Goal: Task Accomplishment & Management: Manage account settings

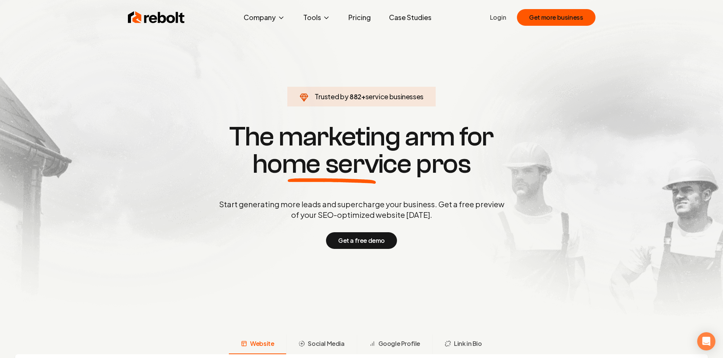
click at [496, 17] on link "Login" at bounding box center [498, 17] width 16 height 9
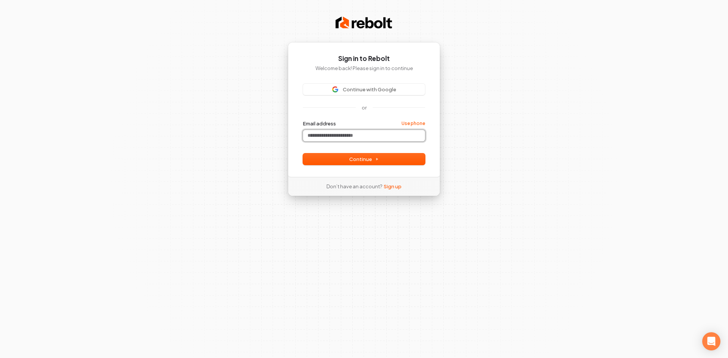
click at [327, 134] on input "Email address" at bounding box center [364, 135] width 122 height 11
click at [354, 159] on span "Continue" at bounding box center [364, 159] width 30 height 7
type input "**********"
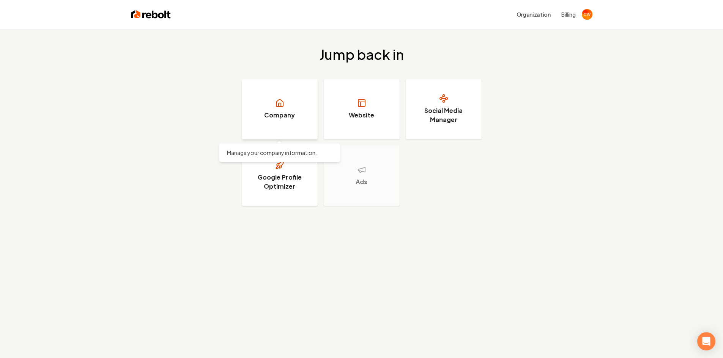
click at [276, 116] on h3 "Company" at bounding box center [279, 115] width 31 height 9
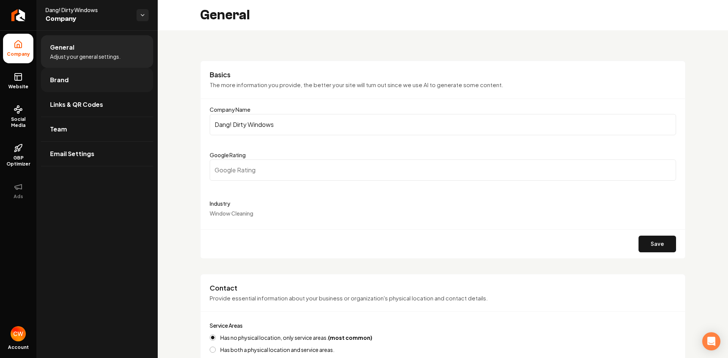
click at [88, 74] on link "Brand" at bounding box center [97, 80] width 112 height 24
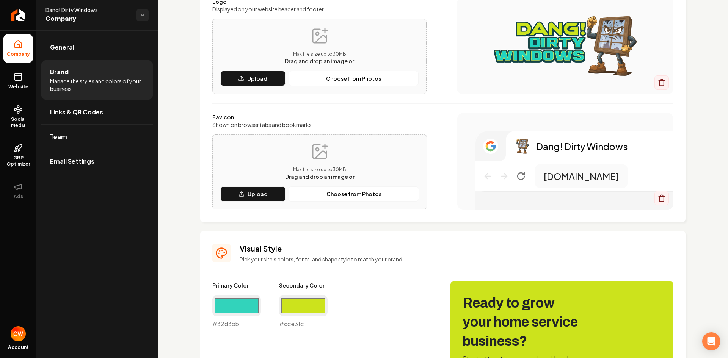
scroll to position [101, 0]
click at [109, 112] on link "Links & QR Codes" at bounding box center [97, 112] width 112 height 24
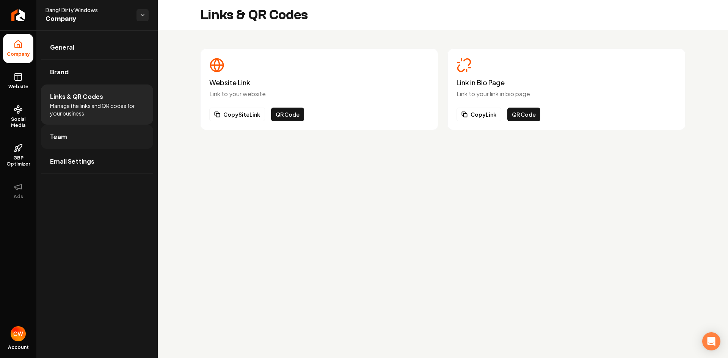
click at [93, 138] on link "Team" at bounding box center [97, 137] width 112 height 24
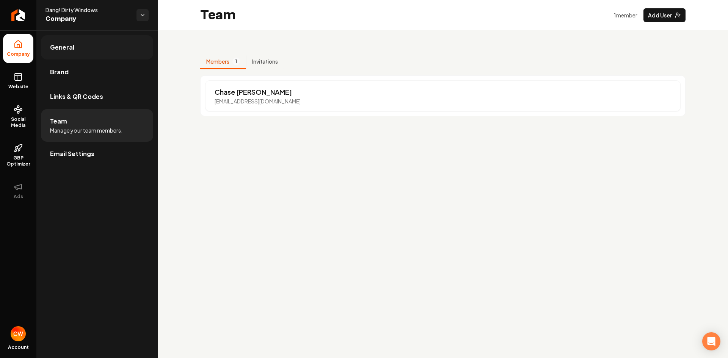
click at [77, 51] on link "General" at bounding box center [97, 47] width 112 height 24
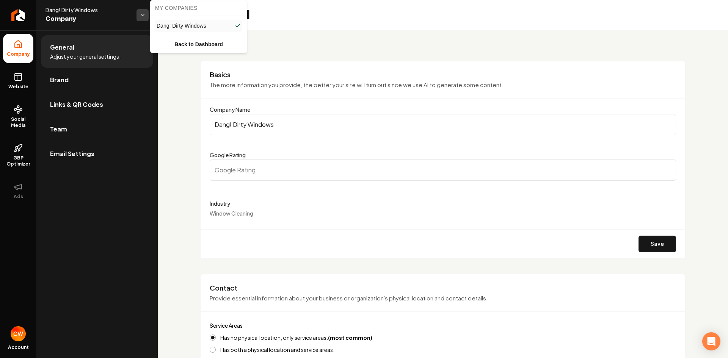
click at [142, 14] on html "Company Website Social Media GBP Optimizer Ads Account Dang! Dirty Windows Comp…" at bounding box center [364, 179] width 728 height 358
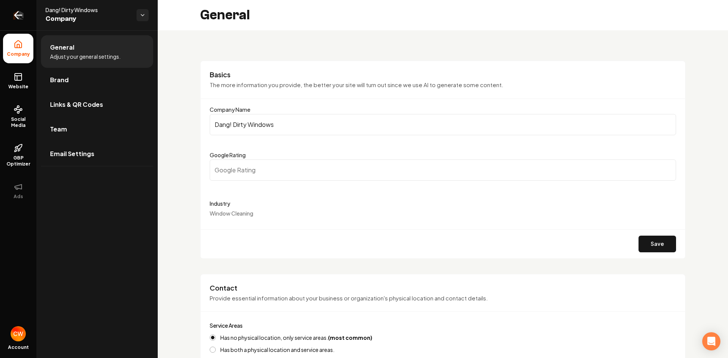
click at [23, 16] on icon "Return to dashboard" at bounding box center [18, 15] width 12 height 12
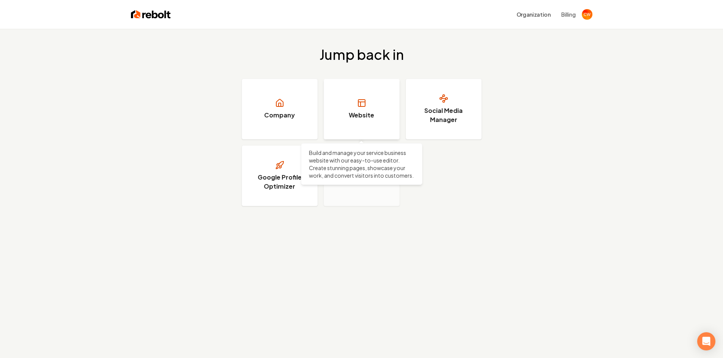
click at [366, 97] on link "Website" at bounding box center [362, 109] width 76 height 61
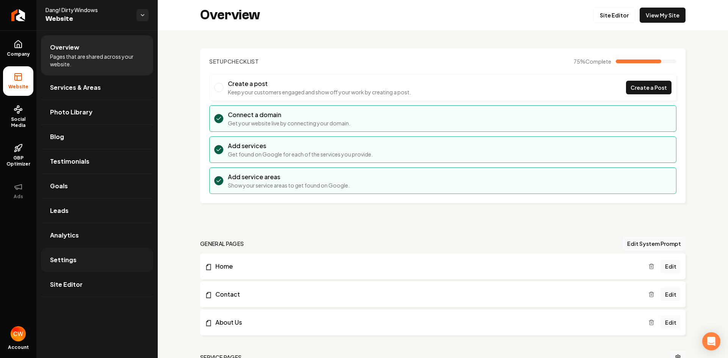
click at [68, 263] on span "Settings" at bounding box center [63, 260] width 27 height 9
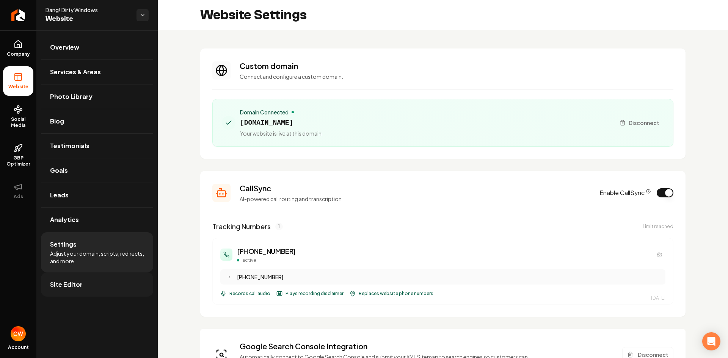
click at [114, 278] on link "Site Editor" at bounding box center [97, 285] width 112 height 24
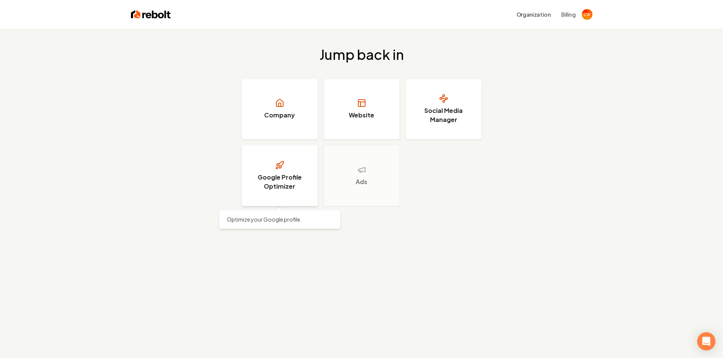
click at [275, 174] on h3 "Google Profile Optimizer" at bounding box center [279, 182] width 57 height 18
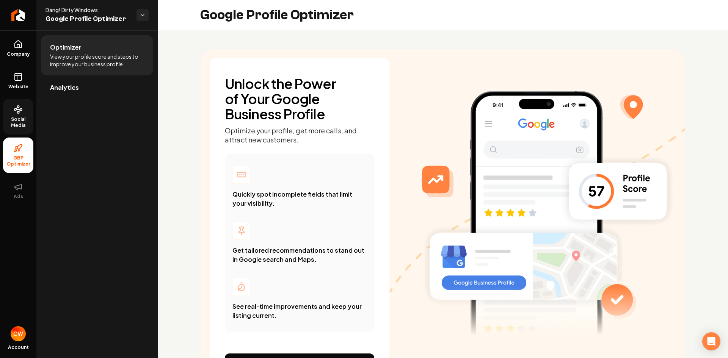
click at [17, 116] on link "Social Media" at bounding box center [18, 117] width 30 height 36
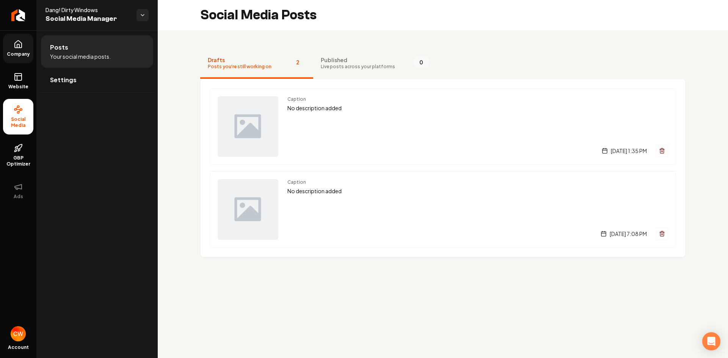
click at [18, 49] on icon at bounding box center [18, 44] width 9 height 9
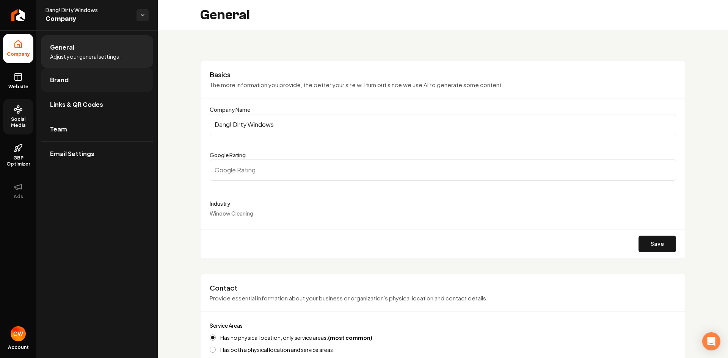
click at [62, 84] on span "Brand" at bounding box center [59, 79] width 19 height 9
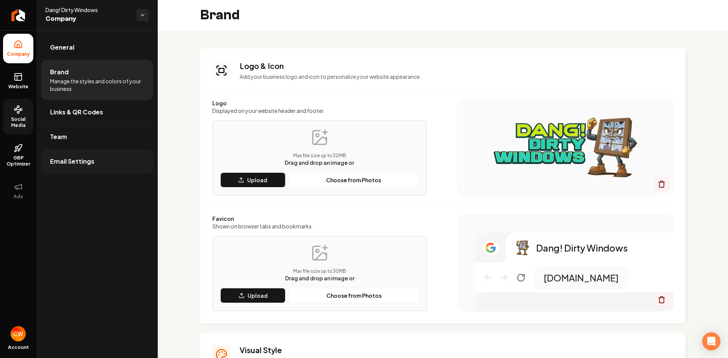
click at [68, 160] on span "Email Settings" at bounding box center [72, 161] width 44 height 9
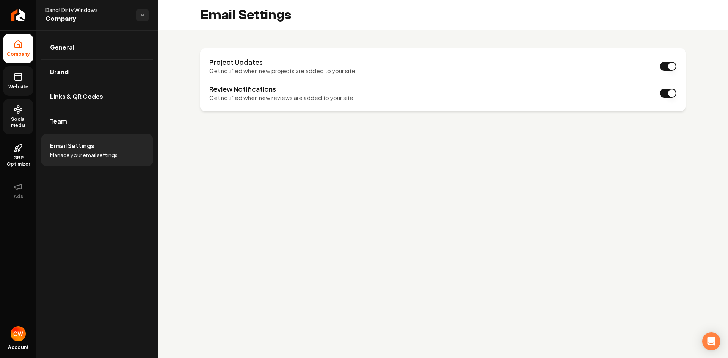
click at [18, 82] on link "Website" at bounding box center [18, 81] width 30 height 30
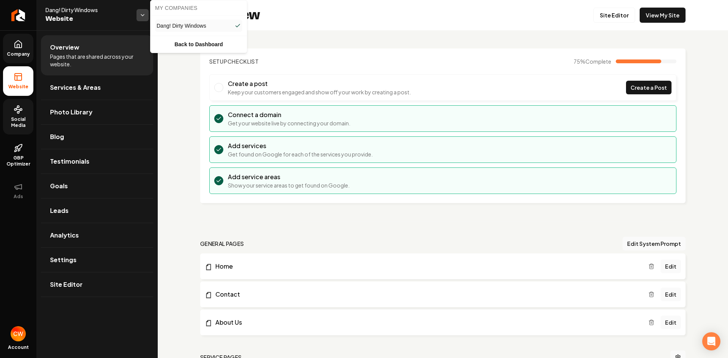
click at [142, 15] on html "Company Website Social Media GBP Optimizer Ads Account Dang! Dirty Windows Webs…" at bounding box center [364, 179] width 728 height 358
click at [19, 13] on html "Company Website Social Media GBP Optimizer Ads Account Dang! Dirty Windows Webs…" at bounding box center [364, 179] width 728 height 358
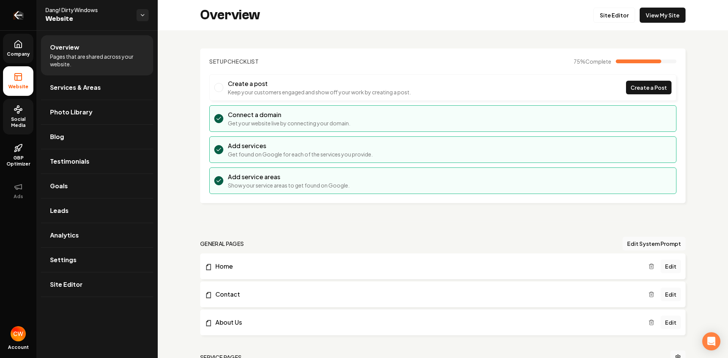
click at [16, 17] on icon "Return to dashboard" at bounding box center [18, 15] width 12 height 12
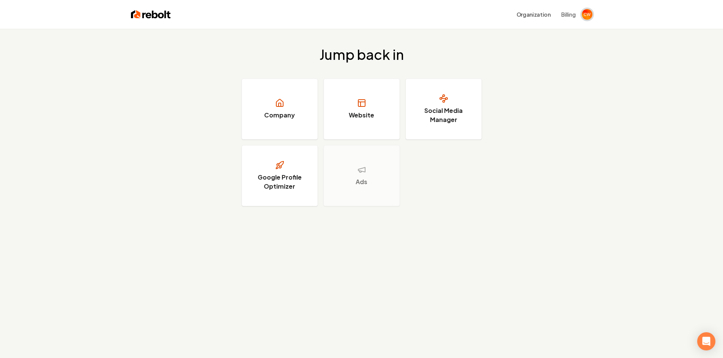
click at [583, 10] on img "Open user button" at bounding box center [587, 14] width 11 height 11
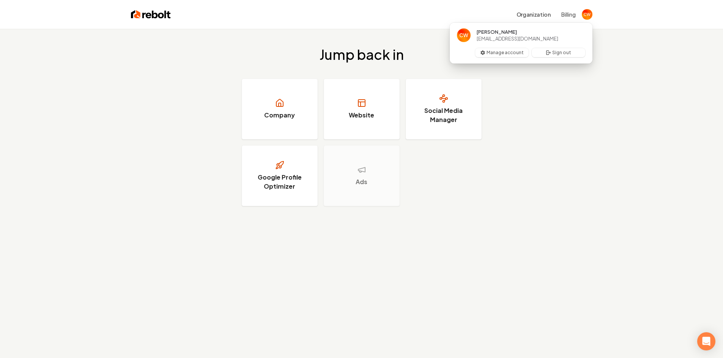
click at [569, 153] on div "Jump back in Company Website Social Media Manager Google Profile Optimizer Ads" at bounding box center [361, 127] width 723 height 196
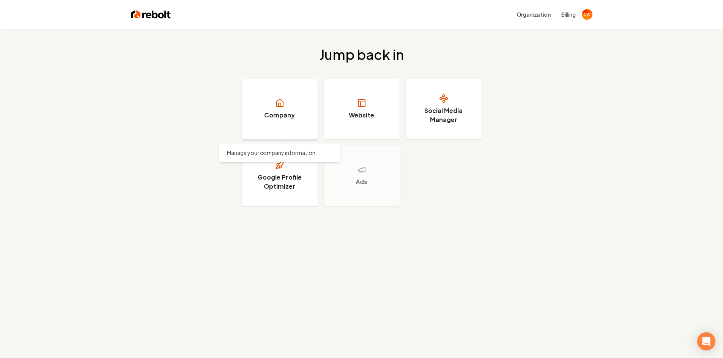
click at [272, 101] on link "Company" at bounding box center [280, 109] width 76 height 61
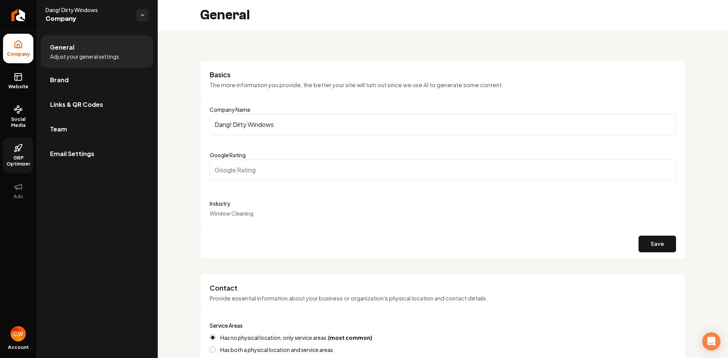
click at [17, 156] on span "GBP Optimizer" at bounding box center [18, 161] width 30 height 12
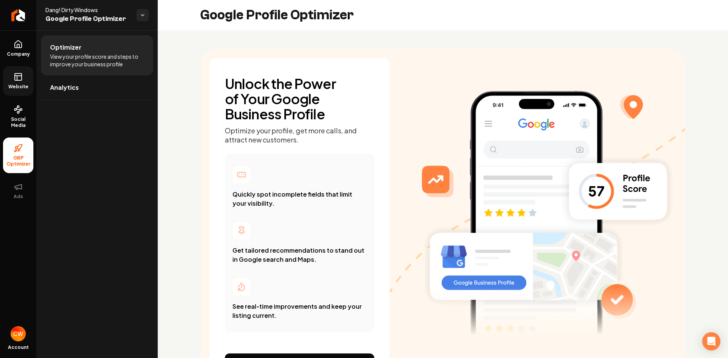
click at [19, 77] on icon at bounding box center [18, 76] width 9 height 9
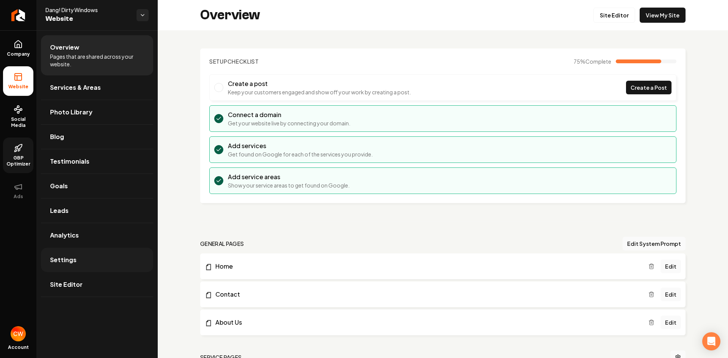
click at [102, 258] on link "Settings" at bounding box center [97, 260] width 112 height 24
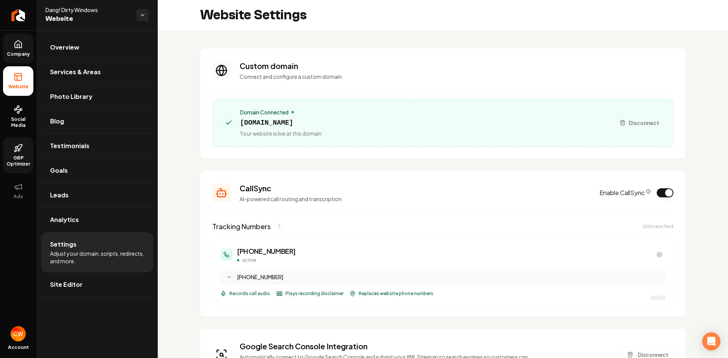
click at [14, 47] on icon at bounding box center [18, 44] width 9 height 9
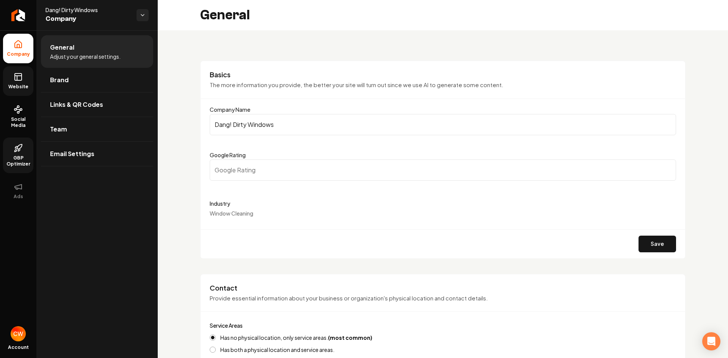
click at [19, 86] on span "Website" at bounding box center [18, 87] width 26 height 6
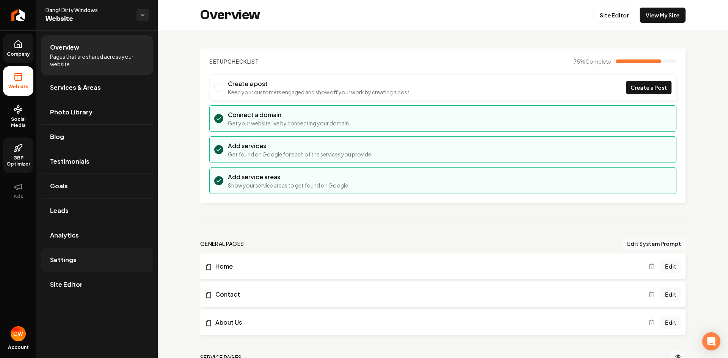
click at [72, 263] on span "Settings" at bounding box center [63, 260] width 27 height 9
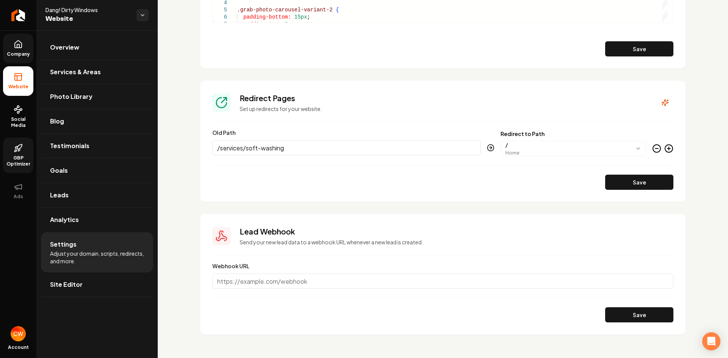
scroll to position [850, 0]
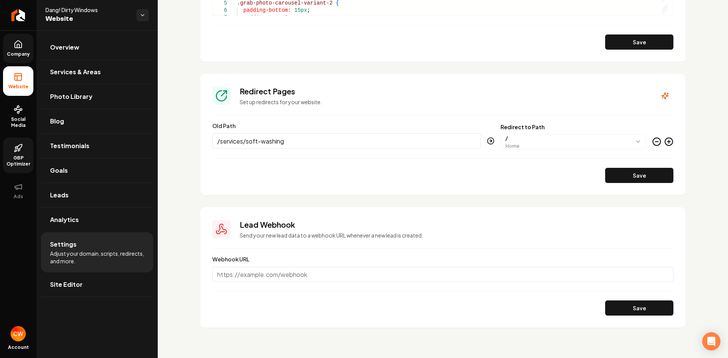
click at [149, 11] on div "Dang! Dirty Windows Website" at bounding box center [96, 15] width 121 height 30
click at [148, 14] on html "Company Website Social Media GBP Optimizer Ads Account Dang! Dirty Windows Webs…" at bounding box center [364, 179] width 728 height 358
click at [12, 275] on html "Company Website Social Media GBP Optimizer Ads Account Dang! Dirty Windows Webs…" at bounding box center [364, 179] width 728 height 358
click at [22, 47] on icon at bounding box center [18, 44] width 7 height 7
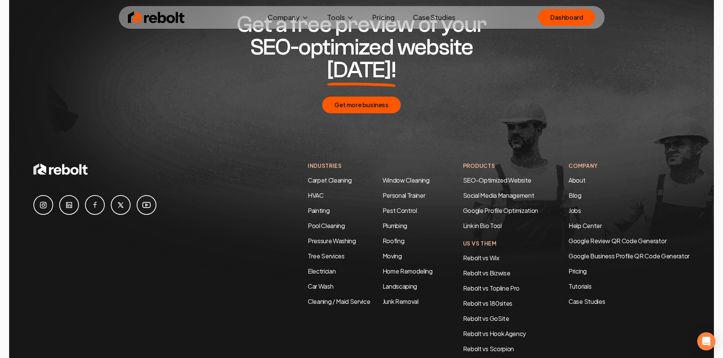
scroll to position [3983, 0]
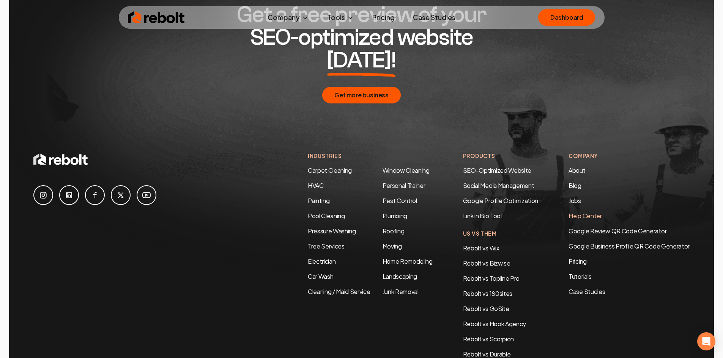
click at [574, 212] on link "Help Center" at bounding box center [584, 216] width 33 height 8
